Goal: Task Accomplishment & Management: Complete application form

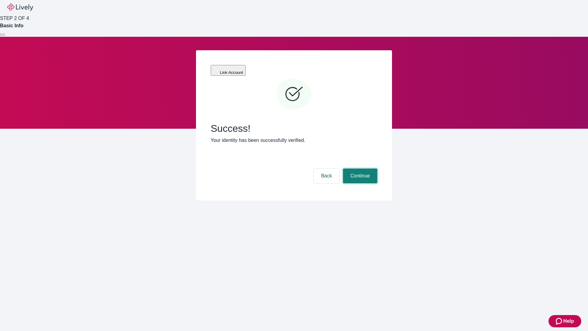
click at [359, 168] on button "Continue" at bounding box center [360, 175] width 34 height 15
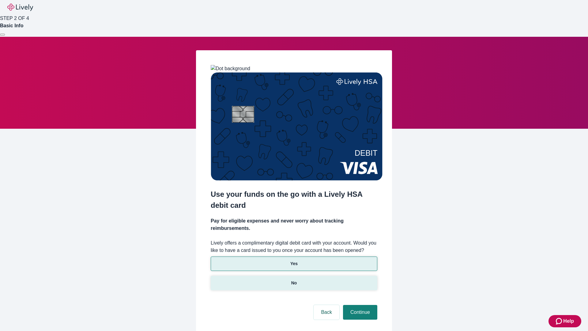
click at [294, 280] on p "No" at bounding box center [294, 283] width 6 height 6
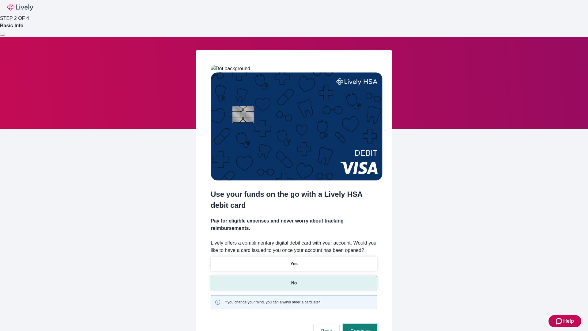
click at [359, 324] on button "Continue" at bounding box center [360, 331] width 34 height 15
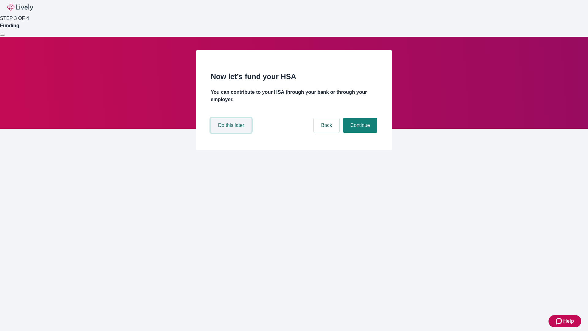
click at [232, 133] on button "Do this later" at bounding box center [231, 125] width 41 height 15
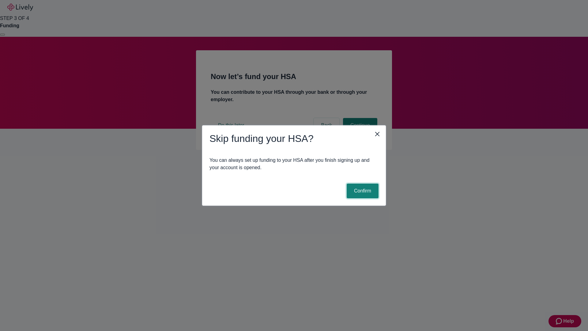
click at [362, 191] on button "Confirm" at bounding box center [363, 190] width 32 height 15
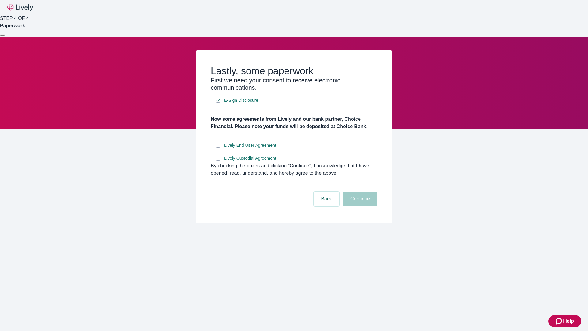
click at [218, 148] on input "Lively End User Agreement" at bounding box center [218, 145] width 5 height 5
checkbox input "true"
click at [218, 160] on input "Lively Custodial Agreement" at bounding box center [218, 158] width 5 height 5
checkbox input "true"
click at [359, 206] on button "Continue" at bounding box center [360, 198] width 34 height 15
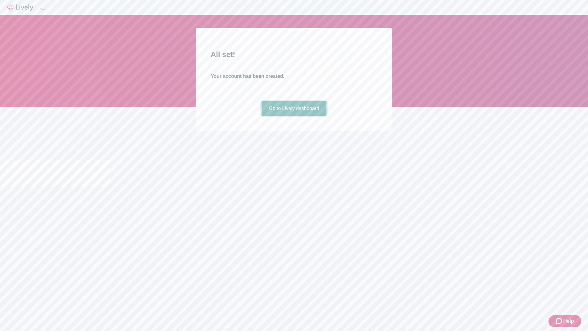
click at [294, 116] on link "Go to Lively dashboard" at bounding box center [293, 108] width 65 height 15
